Goal: Information Seeking & Learning: Learn about a topic

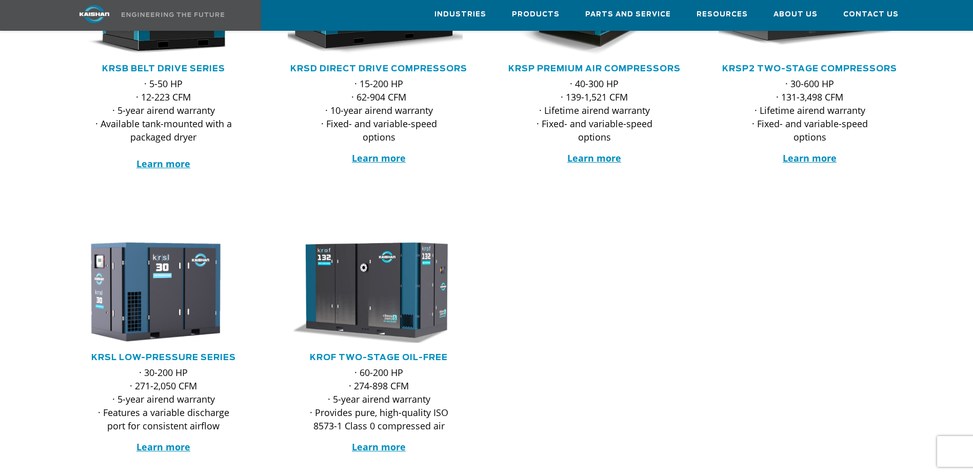
scroll to position [154, 0]
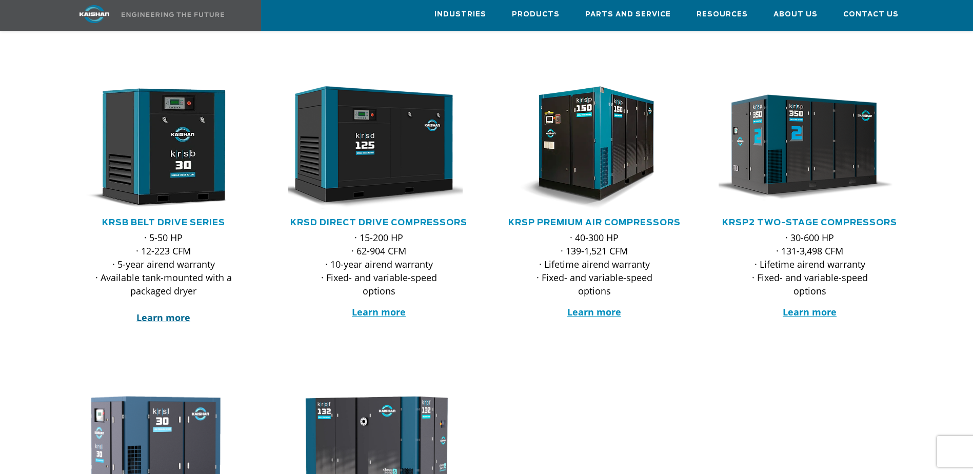
click at [144, 311] on strong "Learn more" at bounding box center [163, 317] width 54 height 12
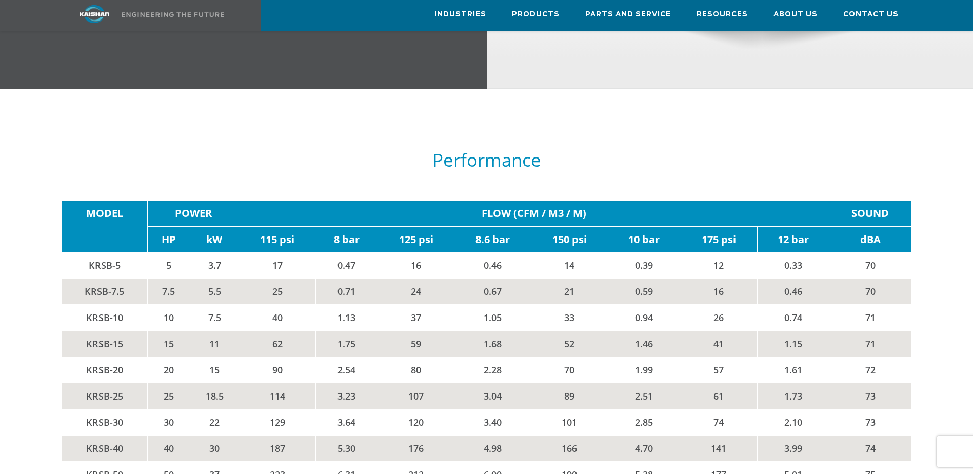
scroll to position [1692, 0]
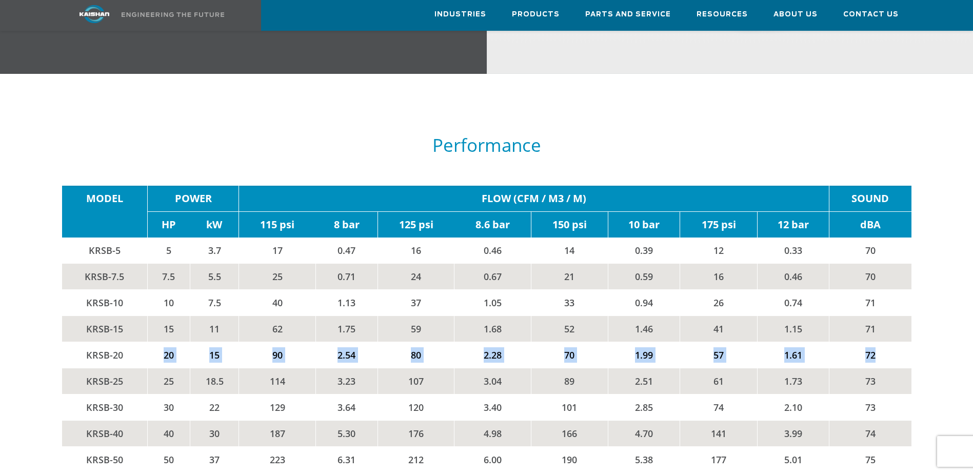
drag, startPoint x: 160, startPoint y: 342, endPoint x: 907, endPoint y: 338, distance: 746.4
click at [907, 342] on tr "KRSB-20 20 15 90 2.54 80 2.28 70 1.99 57 1.61 72" at bounding box center [486, 355] width 849 height 26
click at [547, 346] on td "70" at bounding box center [569, 355] width 77 height 26
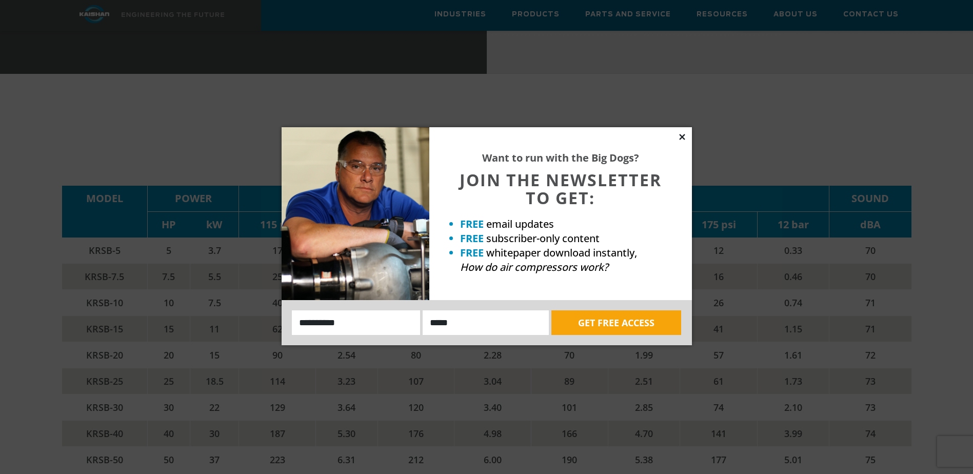
click at [679, 136] on icon at bounding box center [681, 136] width 9 height 9
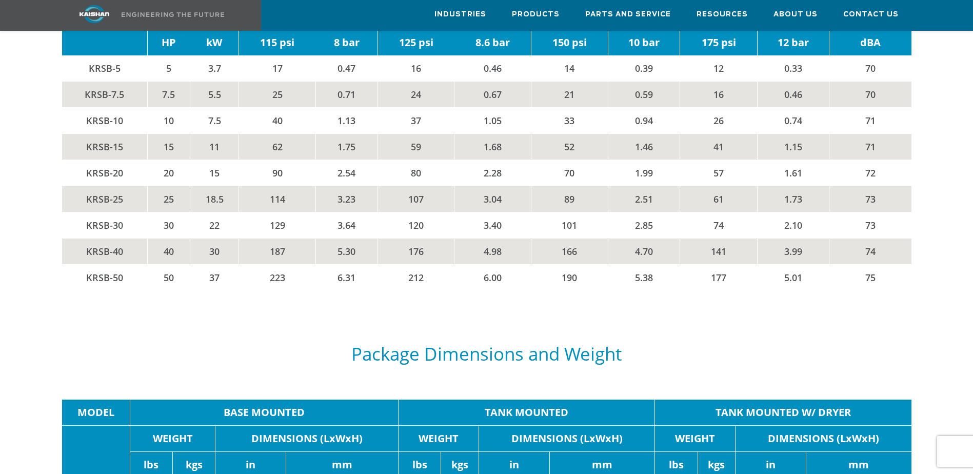
scroll to position [1846, 0]
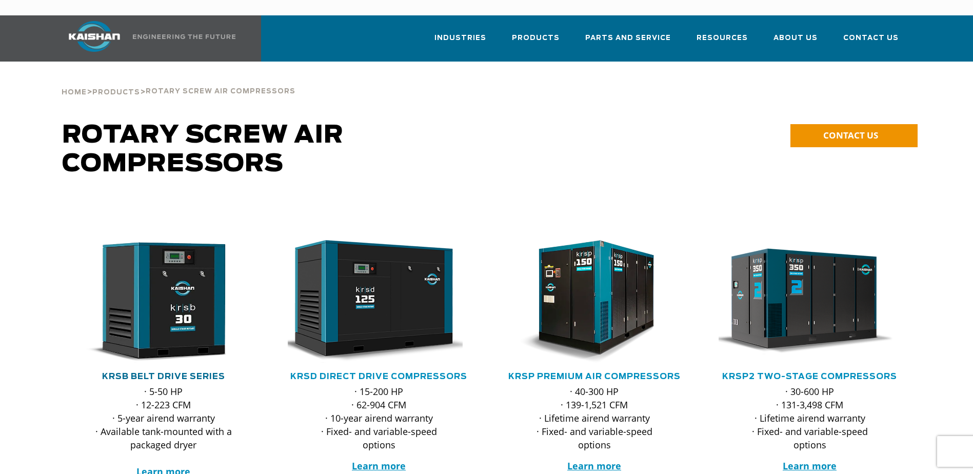
click at [171, 372] on link "KRSB Belt Drive Series" at bounding box center [163, 376] width 123 height 8
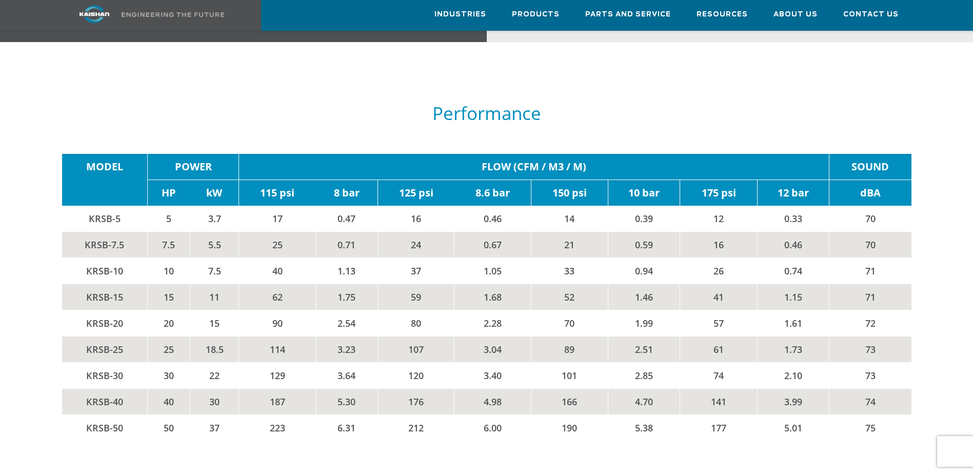
scroll to position [1692, 0]
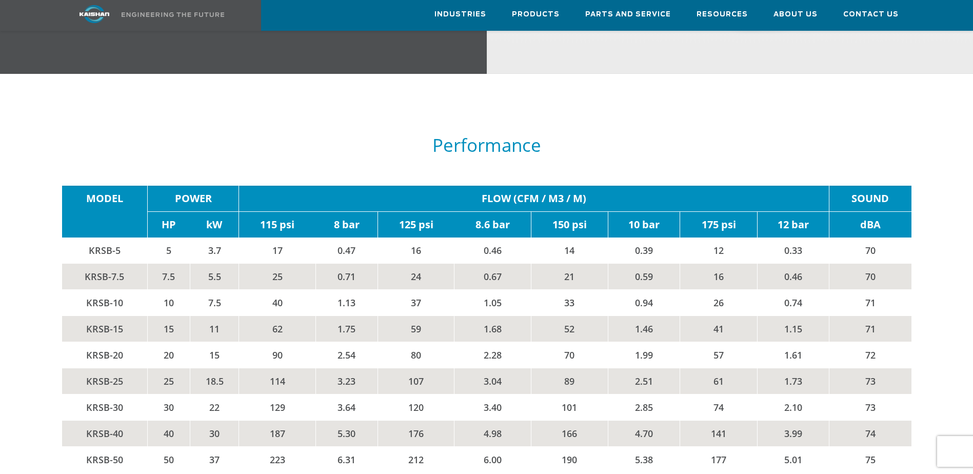
click at [526, 186] on td "FLOW (CFM / M3 / M)" at bounding box center [534, 199] width 590 height 26
drag, startPoint x: 526, startPoint y: 181, endPoint x: 419, endPoint y: 265, distance: 136.2
click at [419, 265] on td "24" at bounding box center [415, 277] width 77 height 26
click at [276, 237] on td "17" at bounding box center [277, 250] width 77 height 26
click at [291, 237] on td "17" at bounding box center [277, 250] width 77 height 26
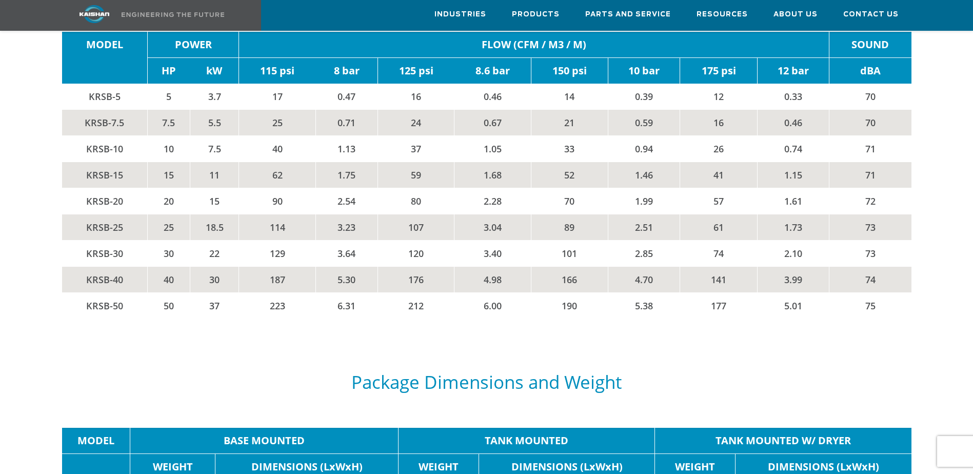
scroll to position [1538, 0]
